Goal: Information Seeking & Learning: Learn about a topic

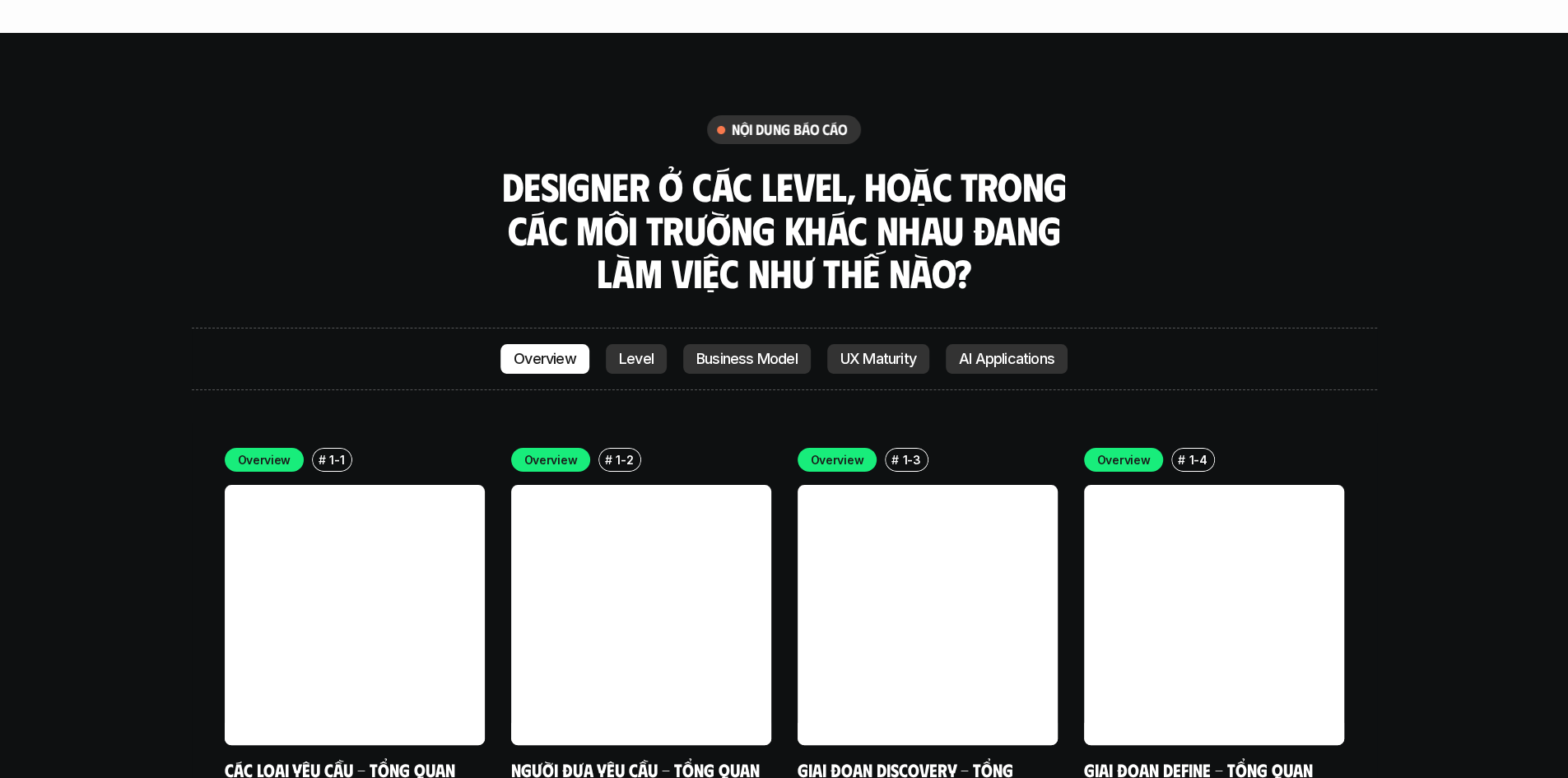
scroll to position [4582, 0]
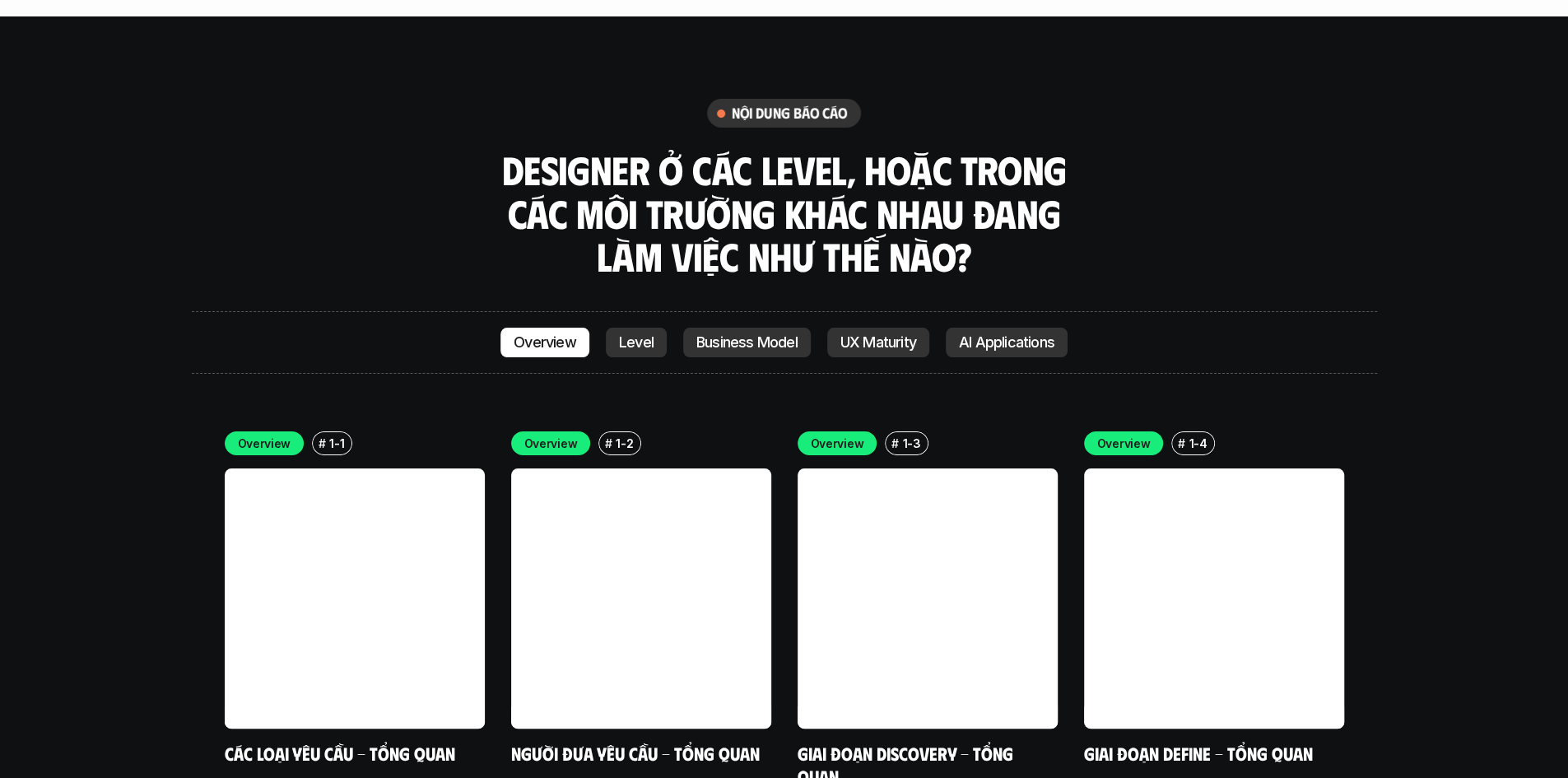
click at [985, 148] on h3 "Designer ở các level, hoặc trong các môi trường khác nhau đang làm việc như thế…" at bounding box center [784, 212] width 576 height 130
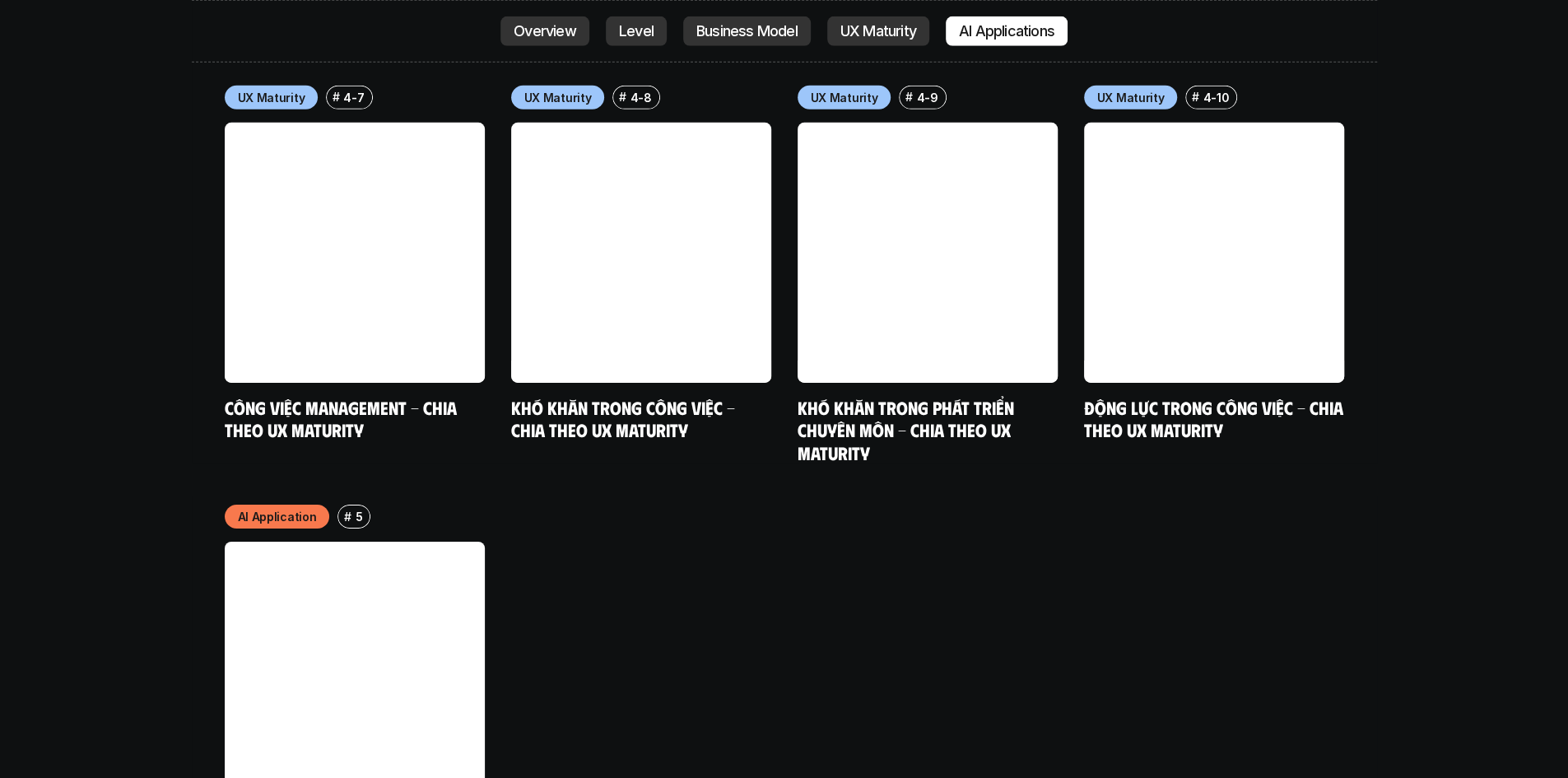
scroll to position [8465, 0]
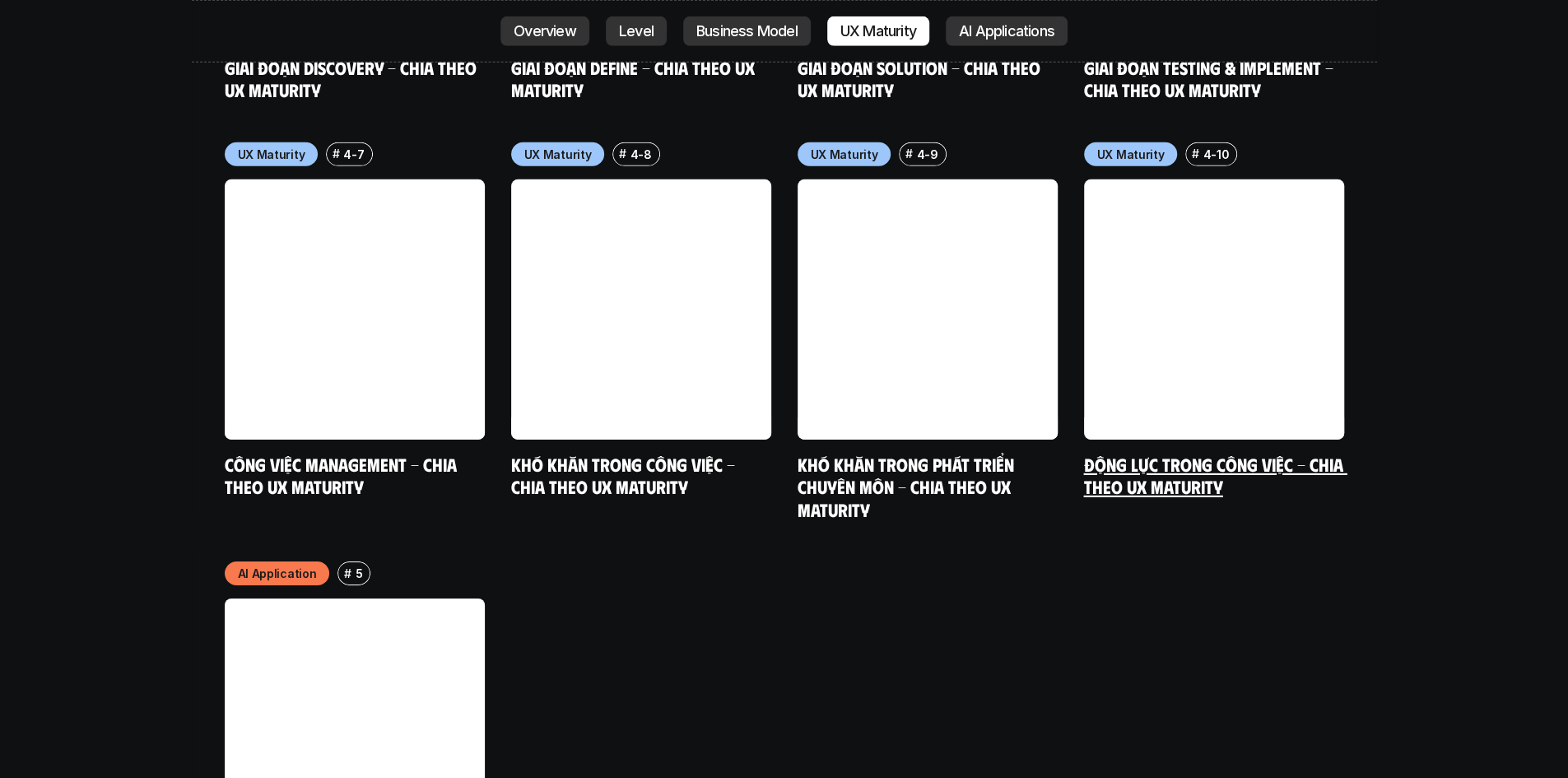
click at [1240, 246] on link at bounding box center [1214, 309] width 260 height 261
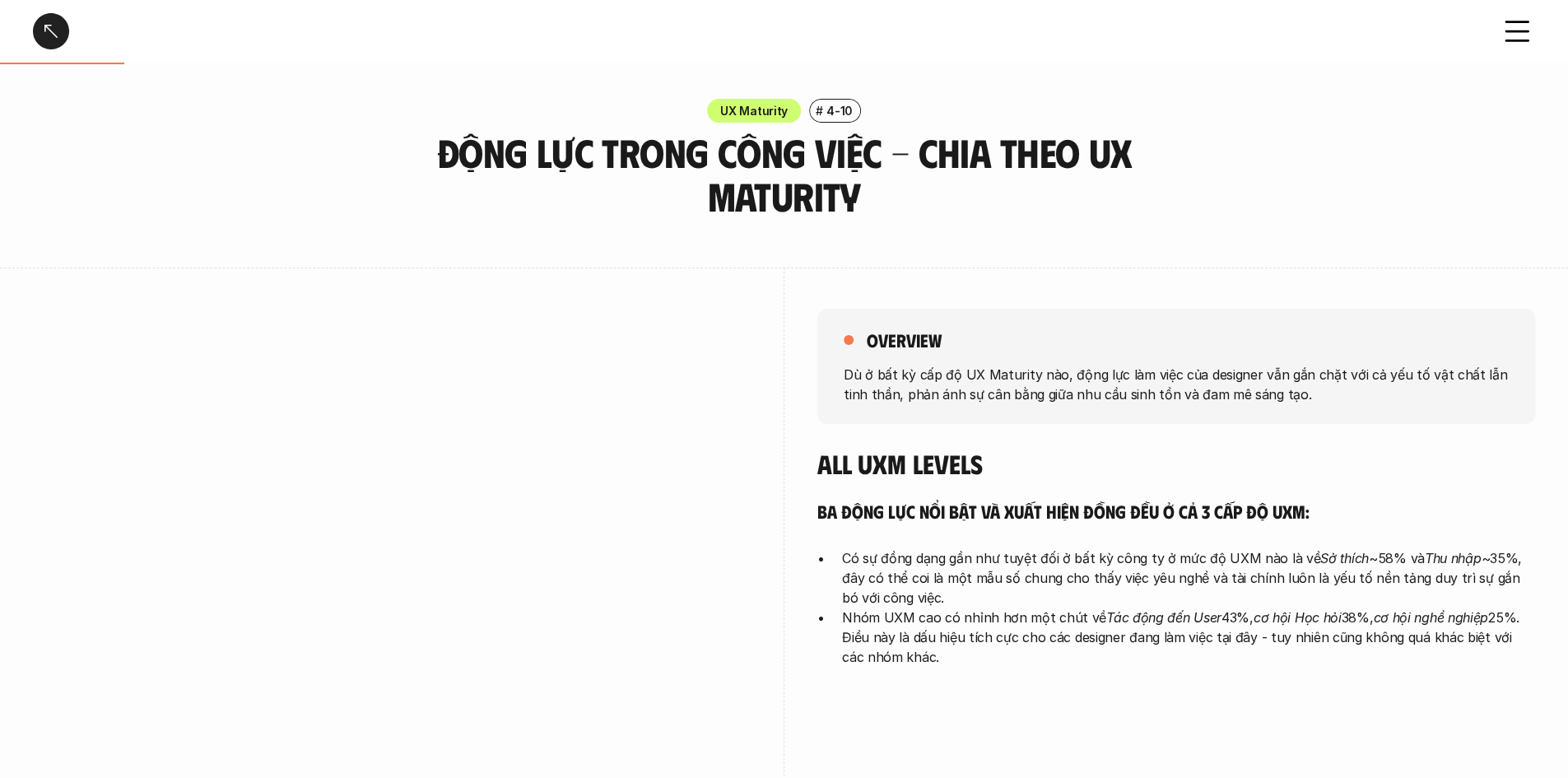
click at [1521, 36] on icon at bounding box center [1516, 31] width 36 height 36
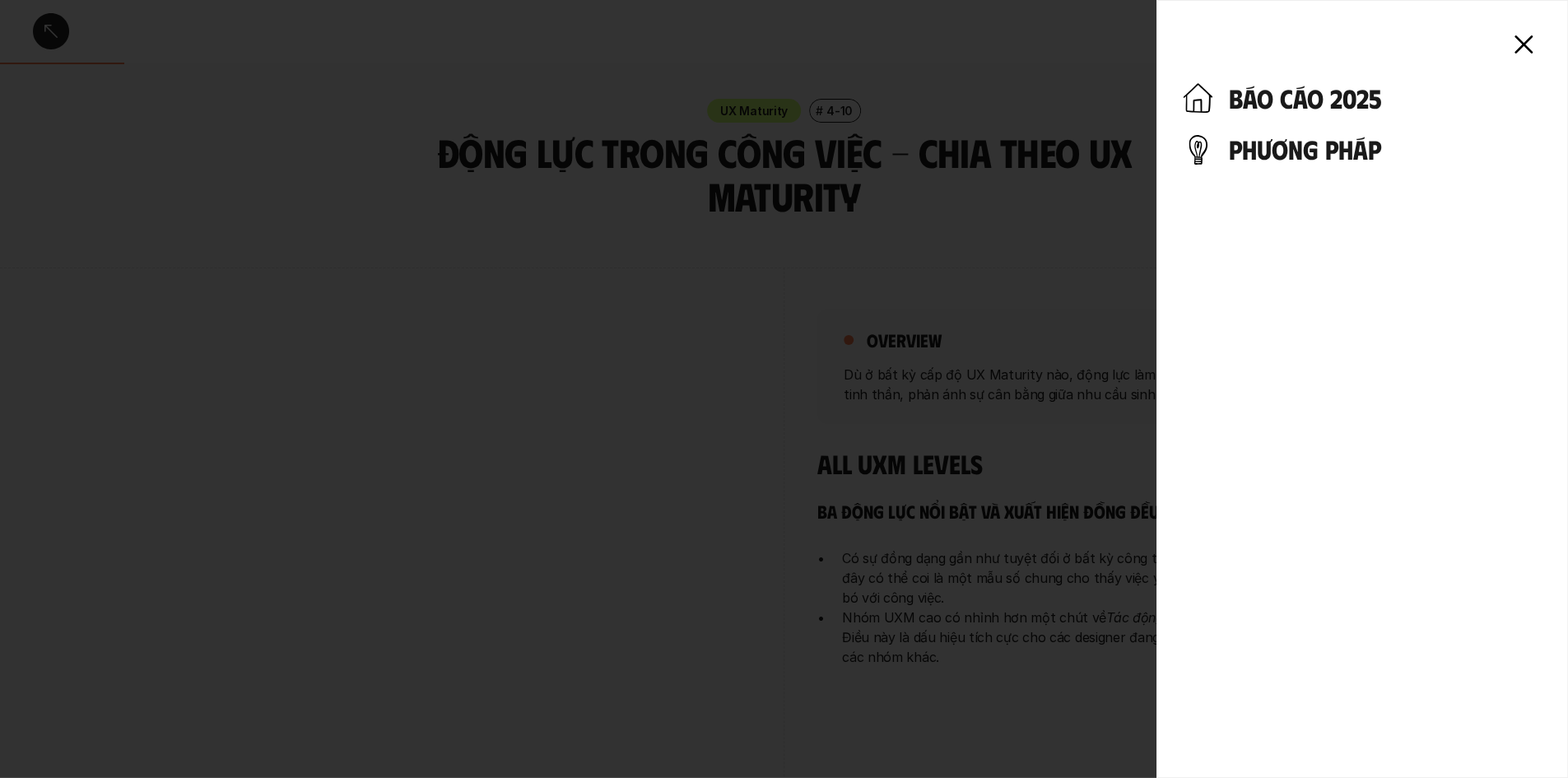
click at [1274, 98] on h4 "báo cáo 2025" at bounding box center [1385, 98] width 312 height 31
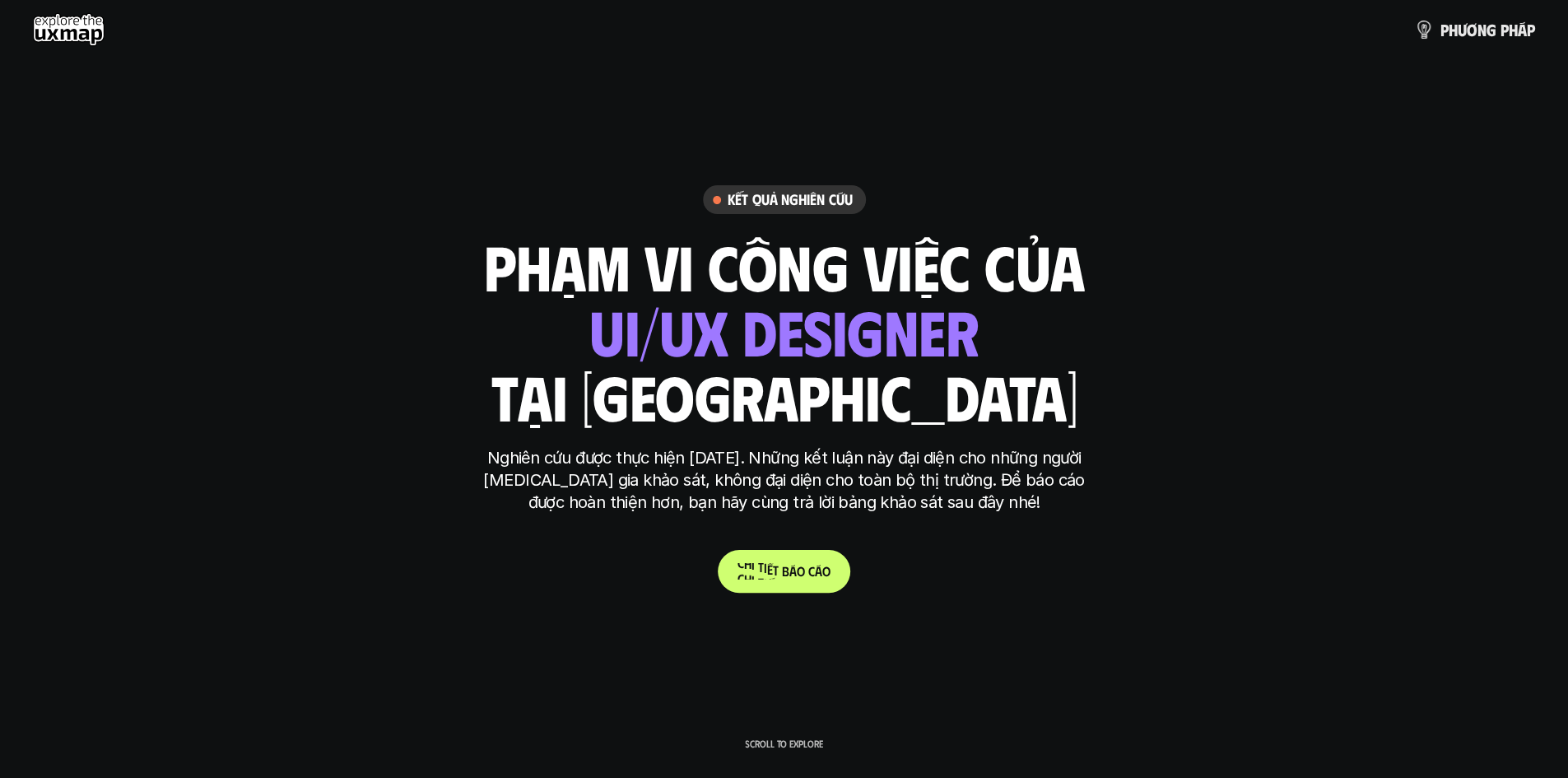
click at [813, 572] on p "C h i t i ế t b á o c á o" at bounding box center [784, 570] width 93 height 15
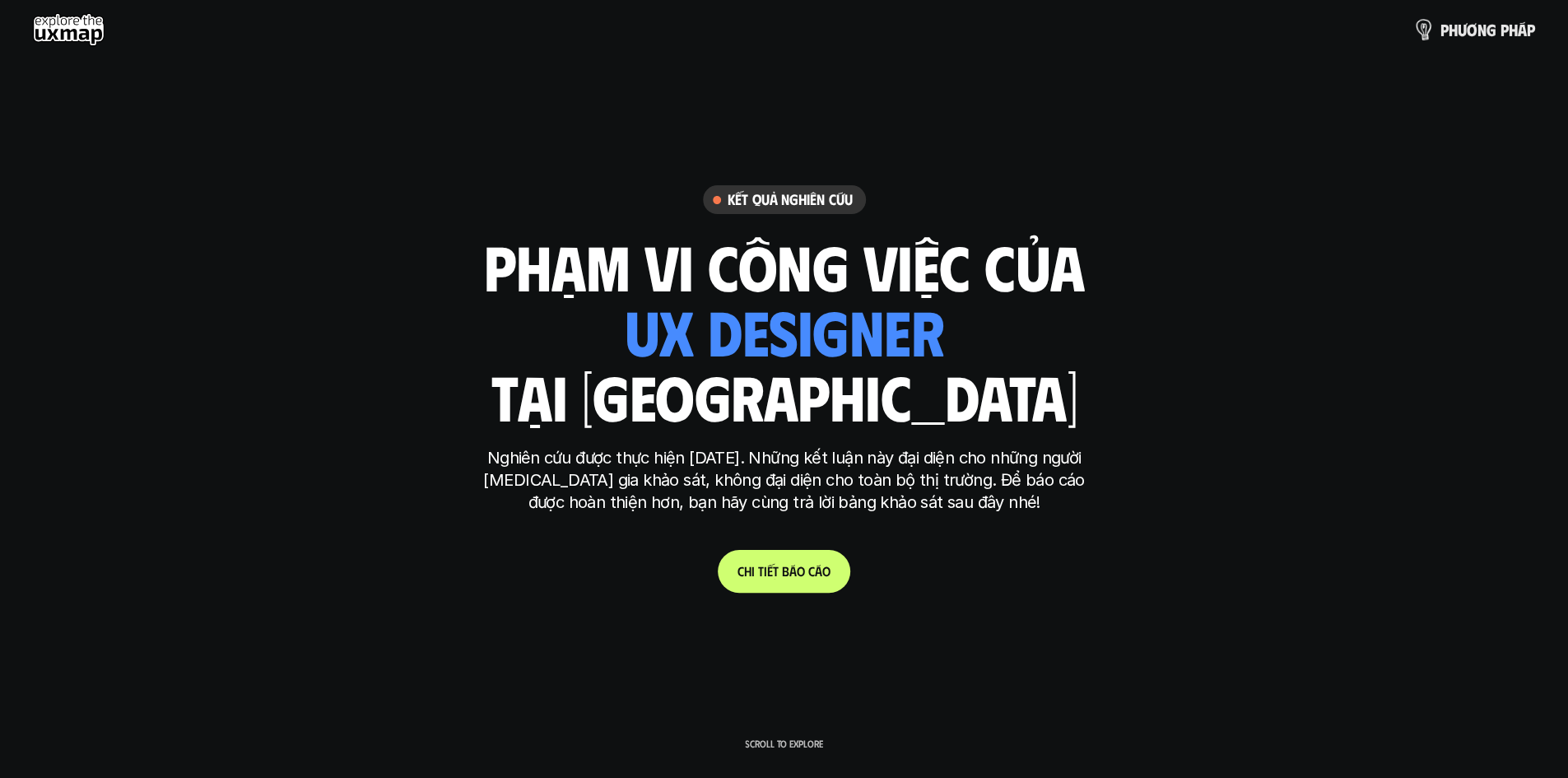
click at [1427, 24] on img at bounding box center [1424, 30] width 23 height 23
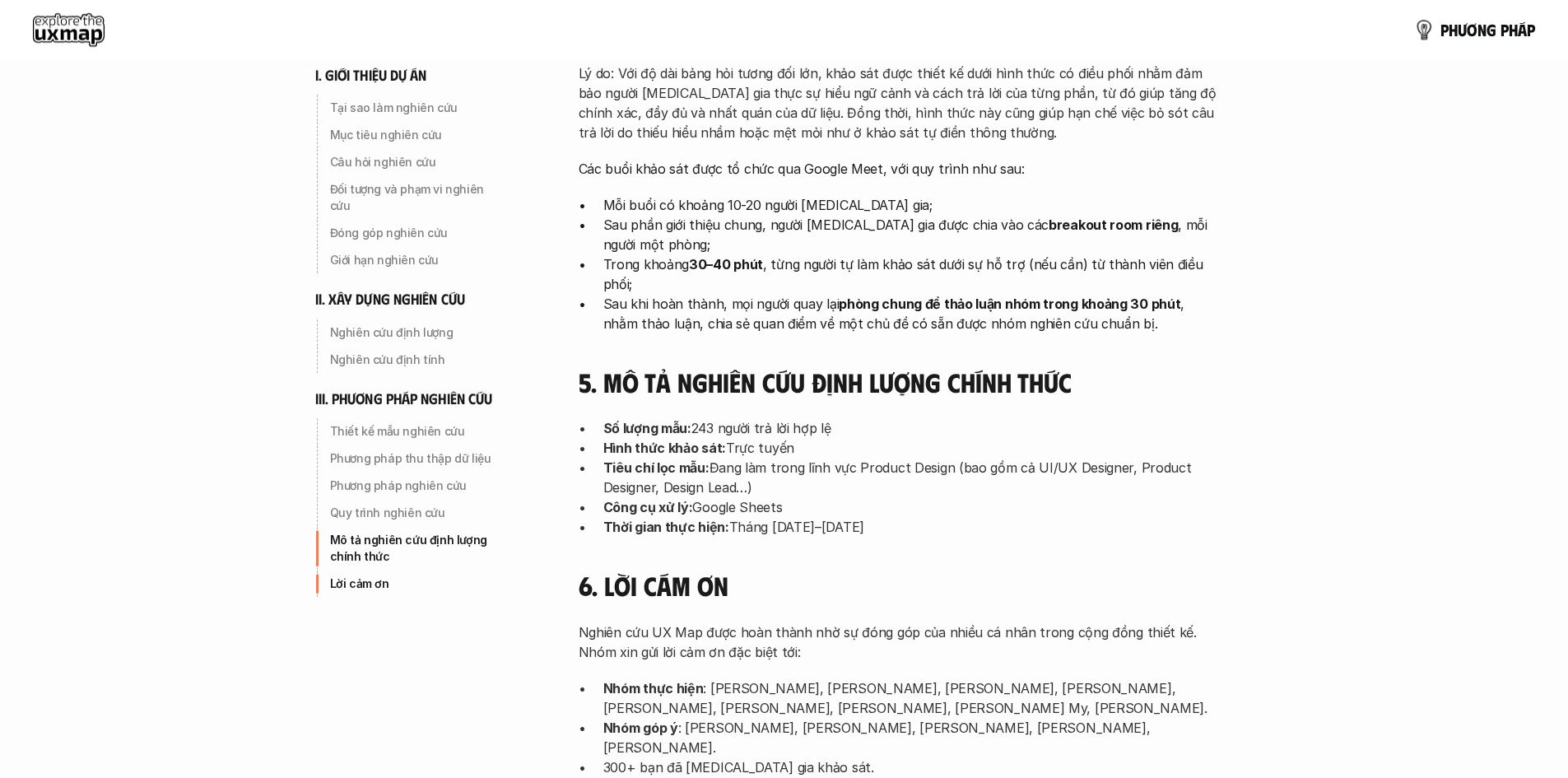
scroll to position [4950, 0]
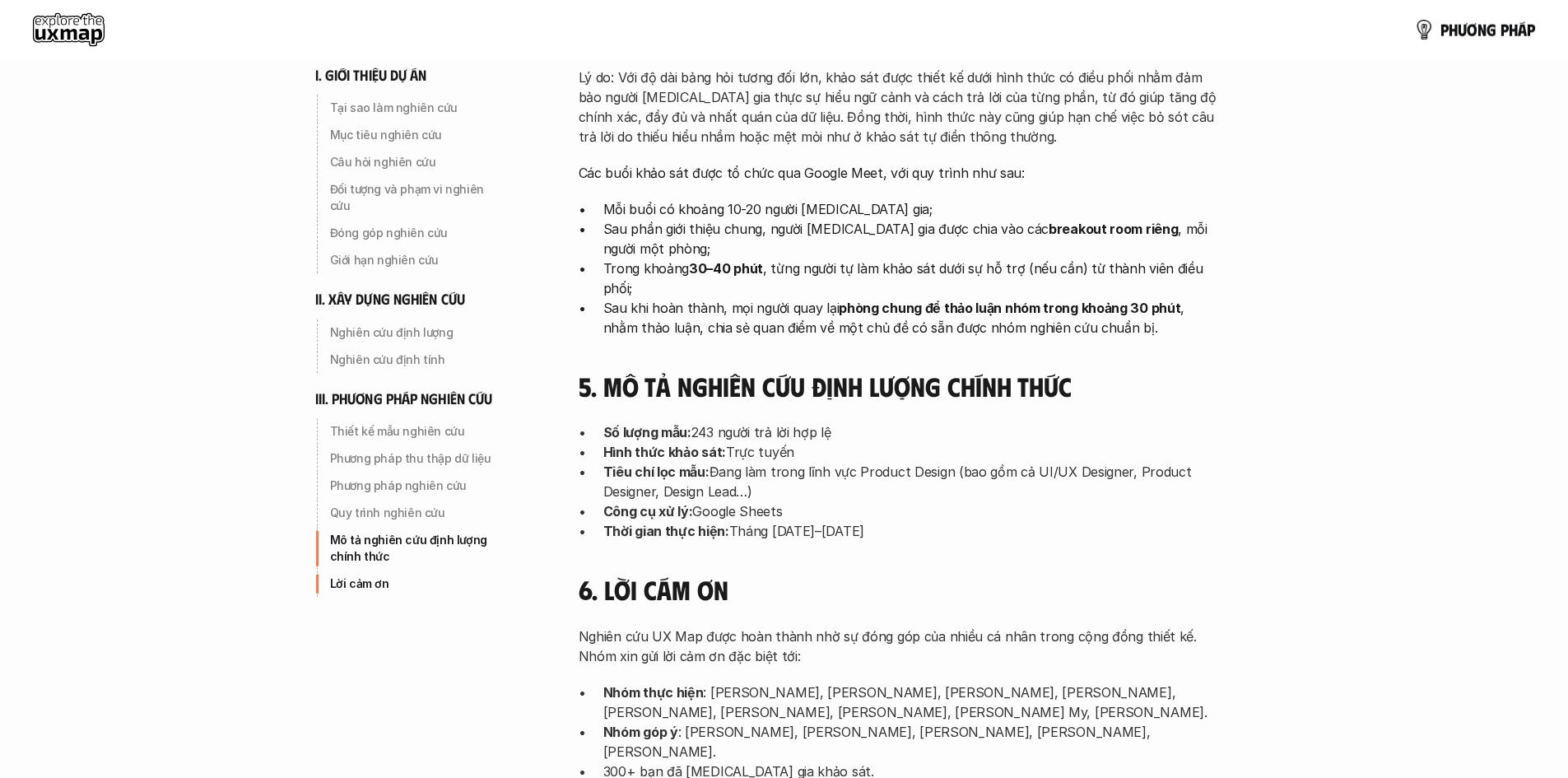
click at [57, 26] on use at bounding box center [69, 30] width 72 height 33
